Goal: Find specific page/section: Find specific page/section

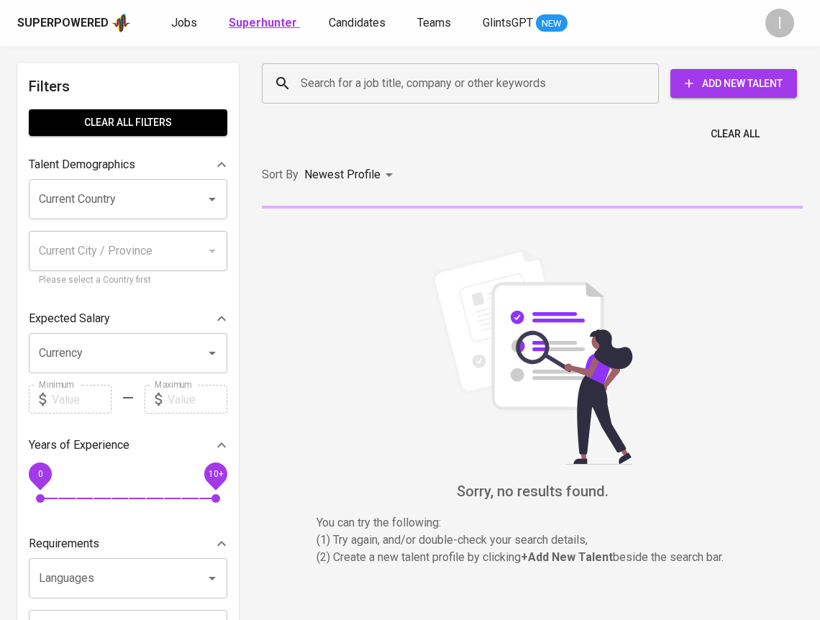
click at [269, 29] on link "Superhunter" at bounding box center [264, 23] width 71 height 18
type input "MOST_RELEVANT"
drag, startPoint x: 383, startPoint y: 104, endPoint x: 406, endPoint y: 98, distance: 23.7
click at [383, 104] on div "Search for a job title, company or other keywords Search for a job title, compa…" at bounding box center [529, 83] width 541 height 46
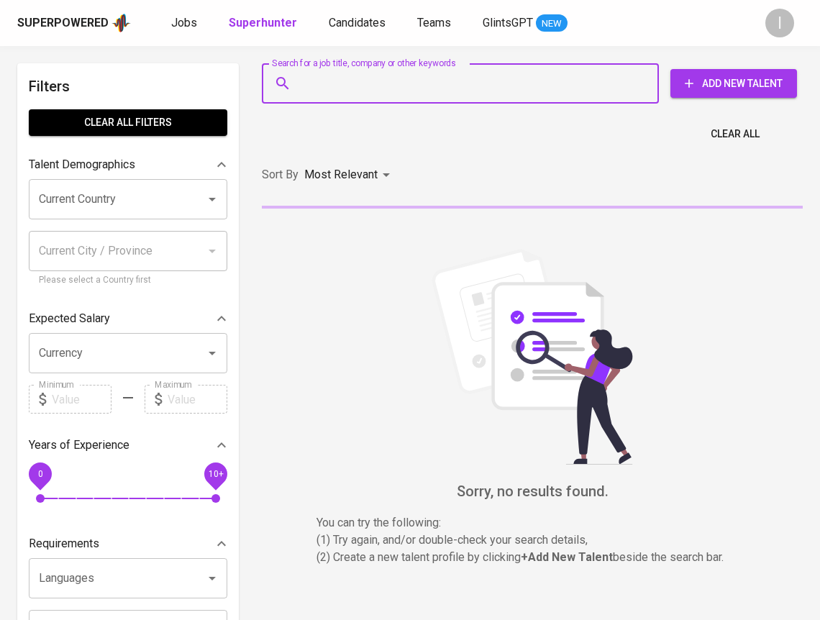
click at [422, 85] on input "Search for a job title, company or other keywords" at bounding box center [464, 83] width 334 height 27
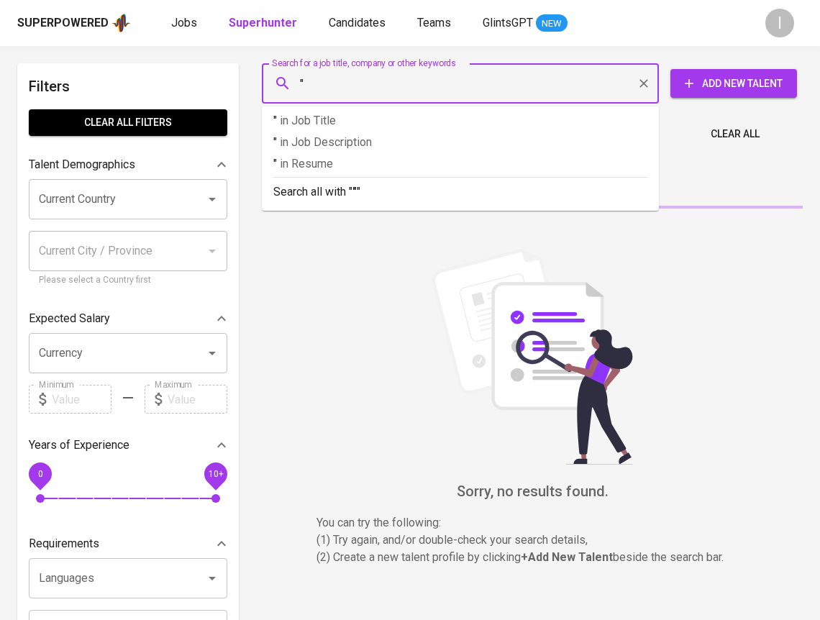
paste input "Wika Instruments [GEOGRAPHIC_DATA]"
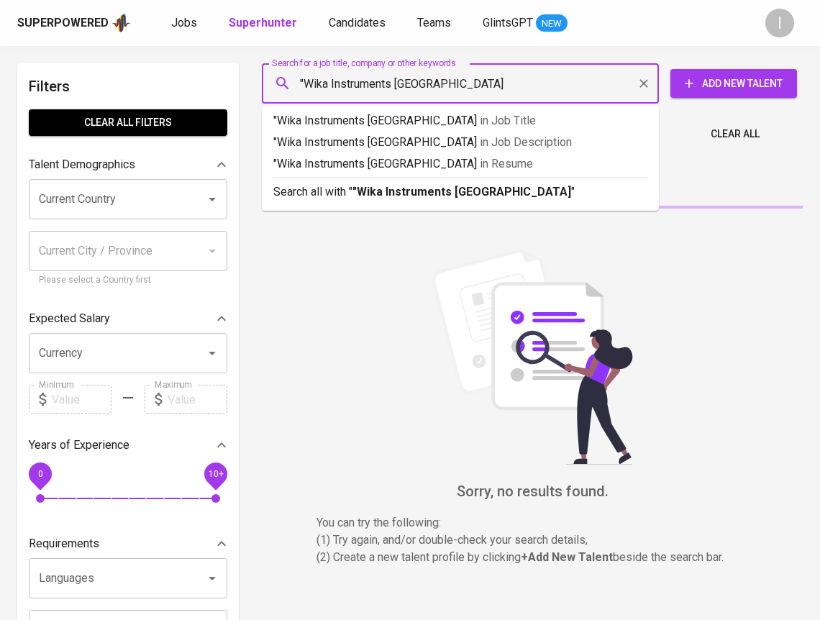
type input ""Wika Instruments [GEOGRAPHIC_DATA]""
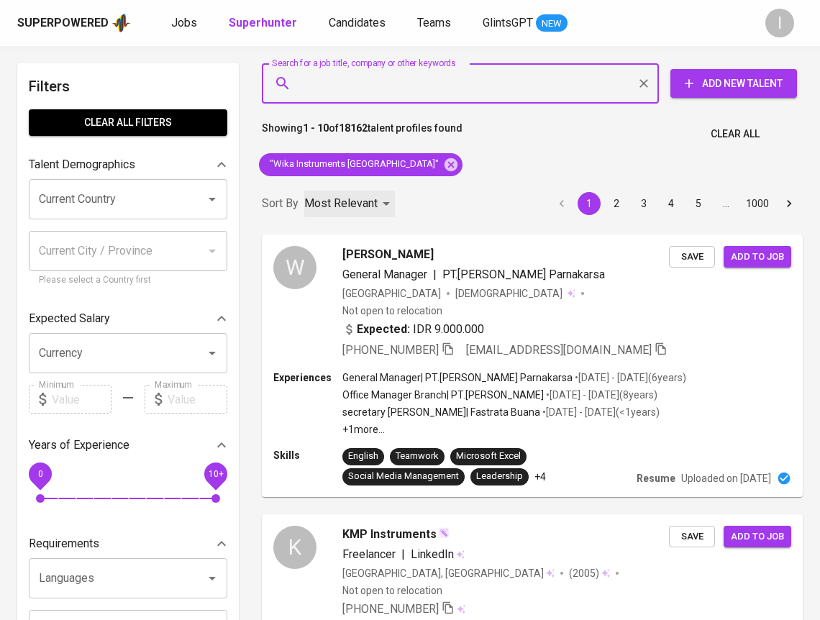
click at [344, 203] on p "Most Relevant" at bounding box center [340, 203] width 73 height 17
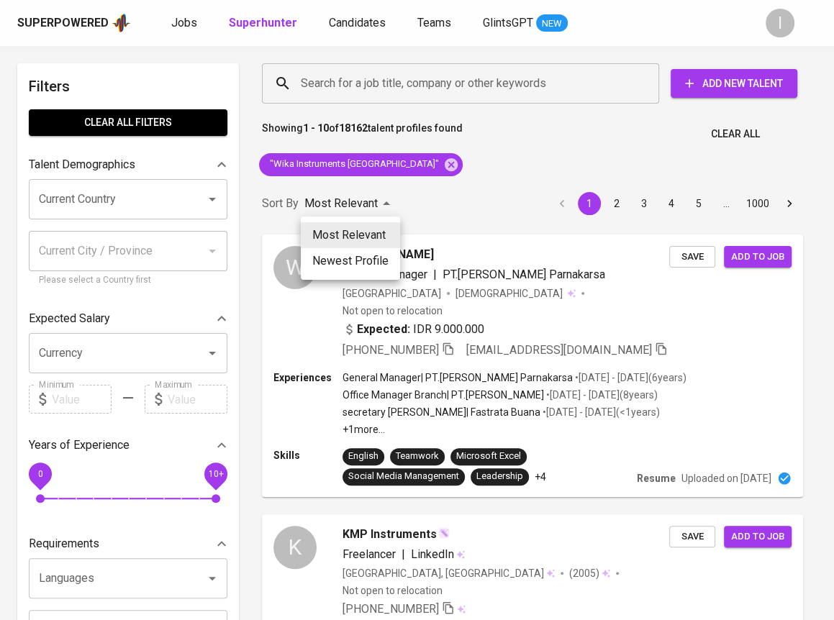
click at [510, 185] on div at bounding box center [417, 310] width 834 height 620
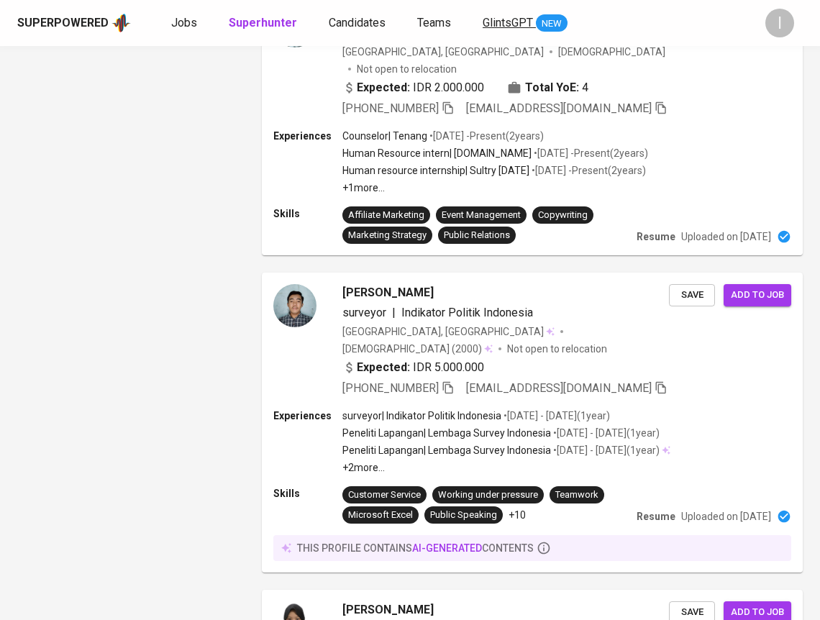
scroll to position [291, 0]
